Goal: Task Accomplishment & Management: Manage account settings

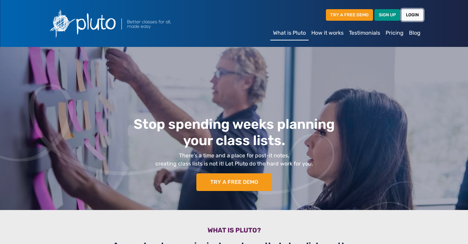
click at [411, 15] on link "LOGIN" at bounding box center [413, 14] width 22 height 11
click at [391, 17] on link "SIGN UP" at bounding box center [388, 14] width 26 height 11
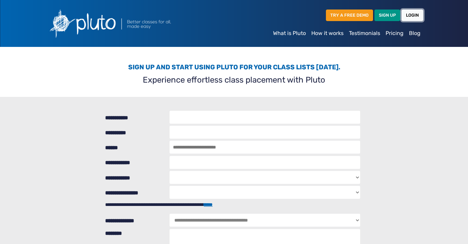
click at [411, 18] on link "LOGIN" at bounding box center [413, 14] width 22 height 11
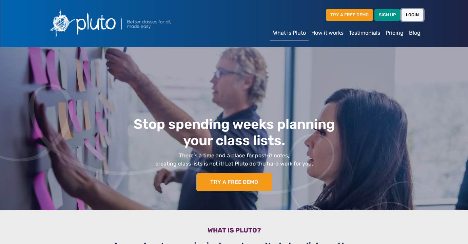
click at [417, 15] on link "LOGIN" at bounding box center [413, 14] width 22 height 11
